Goal: Task Accomplishment & Management: Manage account settings

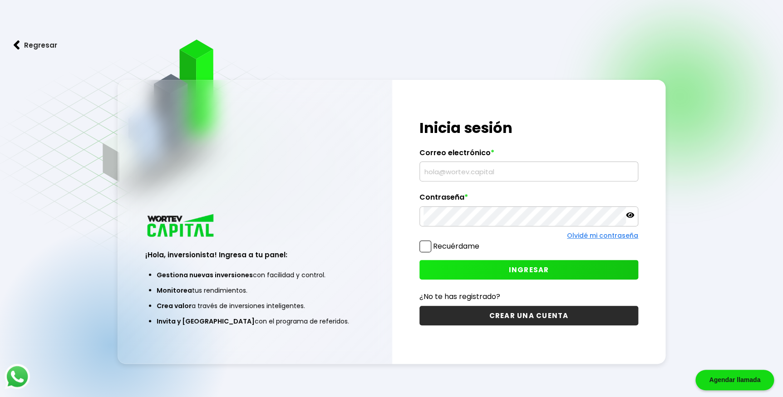
click at [469, 168] on input "text" at bounding box center [528, 171] width 210 height 19
type input "[EMAIL_ADDRESS][DOMAIN_NAME]"
click at [478, 265] on button "INGRESAR" at bounding box center [528, 270] width 219 height 20
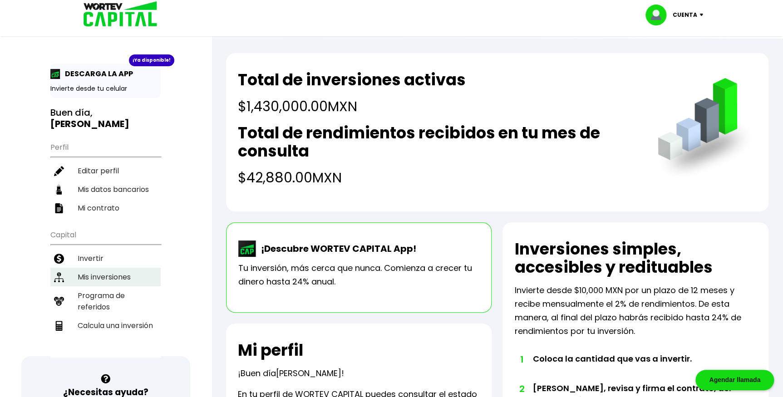
click at [119, 268] on li "Mis inversiones" at bounding box center [105, 277] width 110 height 19
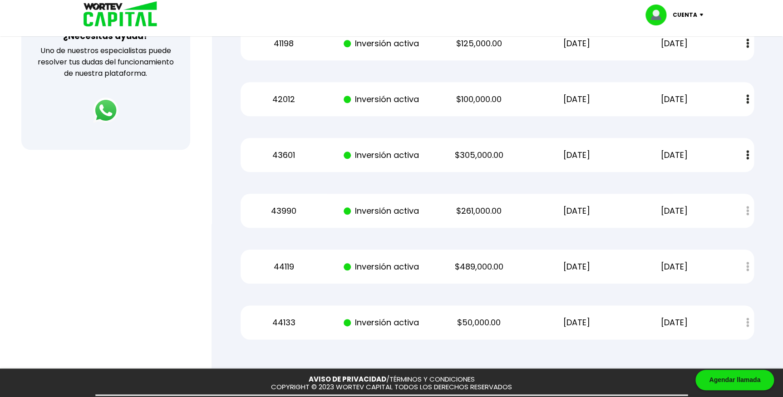
scroll to position [371, 0]
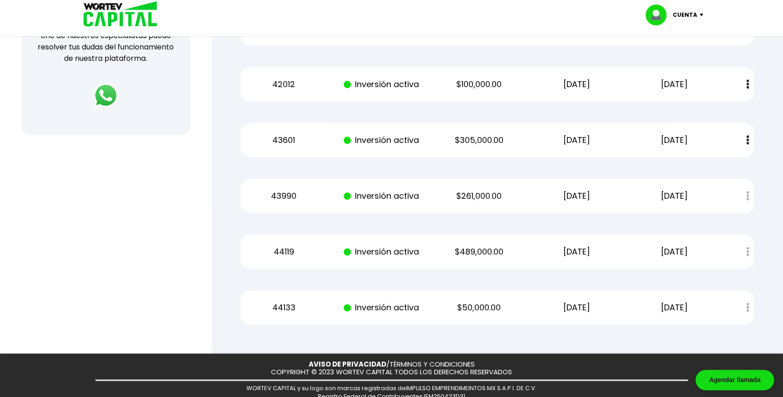
click at [542, 327] on div "Mis inversiones Como inversionista activo de WORTEV CAPITAL, apoyas el crecimie…" at bounding box center [497, 26] width 542 height 626
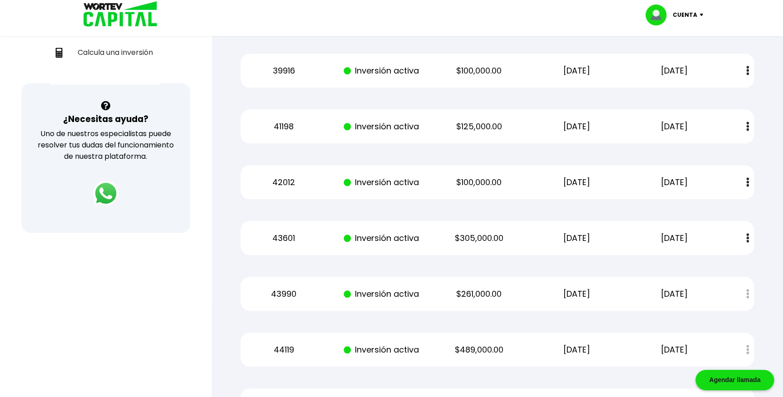
scroll to position [247, 0]
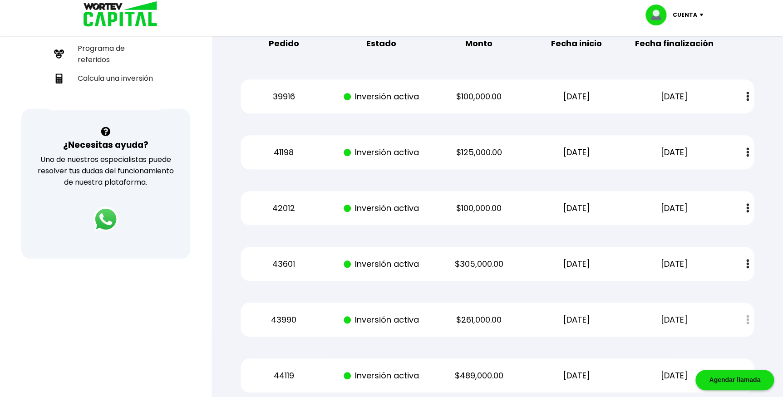
click at [678, 304] on div "43990 Inversión activa $261,000.00 [DATE] [DATE] Estado de cuenta" at bounding box center [496, 320] width 513 height 34
